Goal: Task Accomplishment & Management: Manage account settings

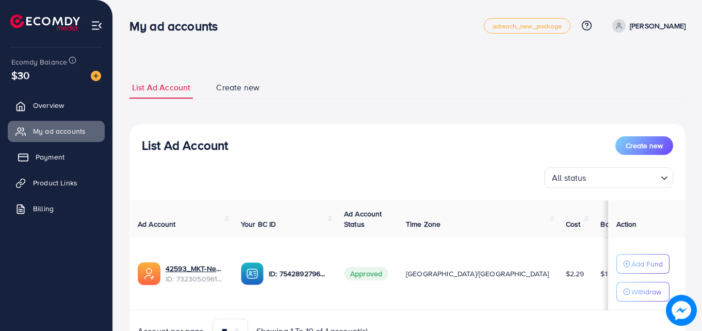
click at [68, 153] on link "Payment" at bounding box center [56, 156] width 97 height 21
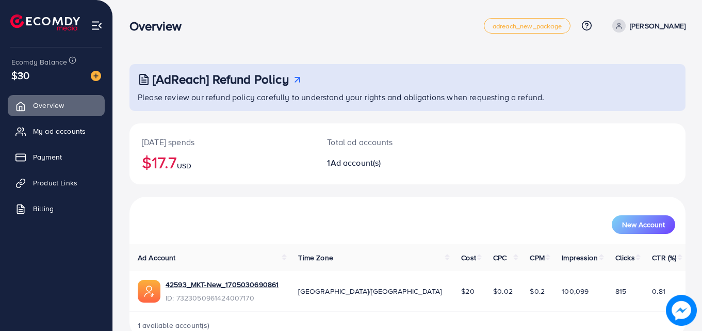
scroll to position [24, 0]
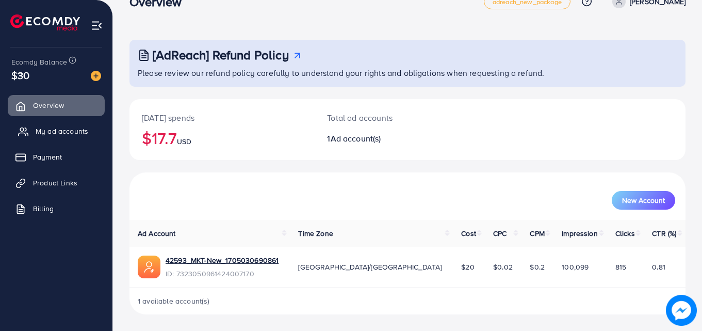
click at [71, 136] on span "My ad accounts" at bounding box center [62, 131] width 53 height 10
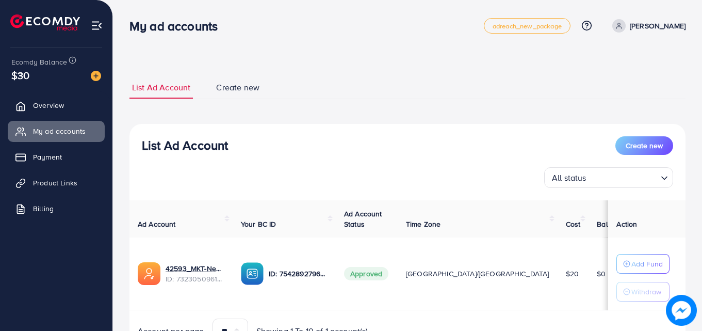
scroll to position [54, 0]
